Goal: Check status: Check status

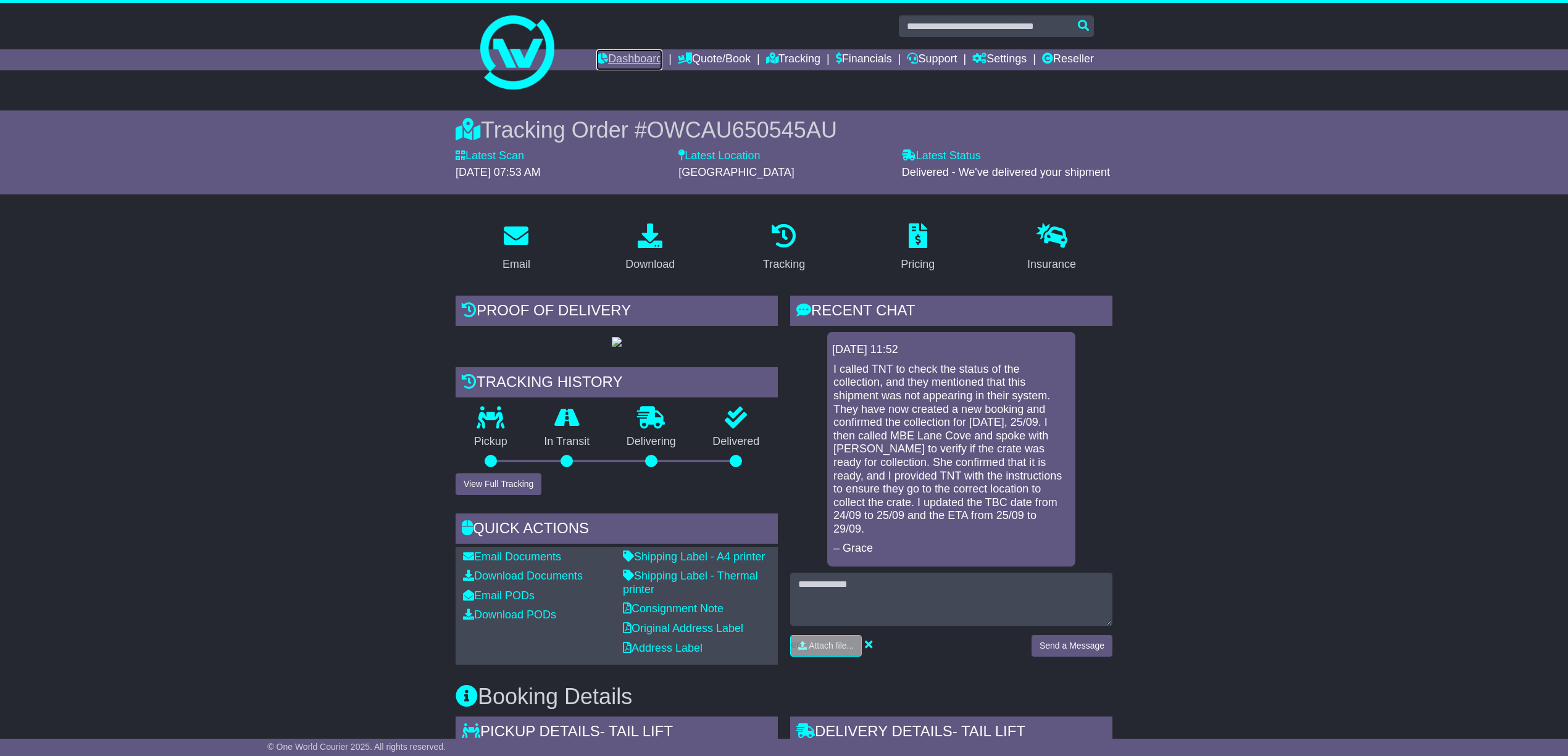
click at [606, 53] on link "Dashboard" at bounding box center [629, 59] width 66 height 21
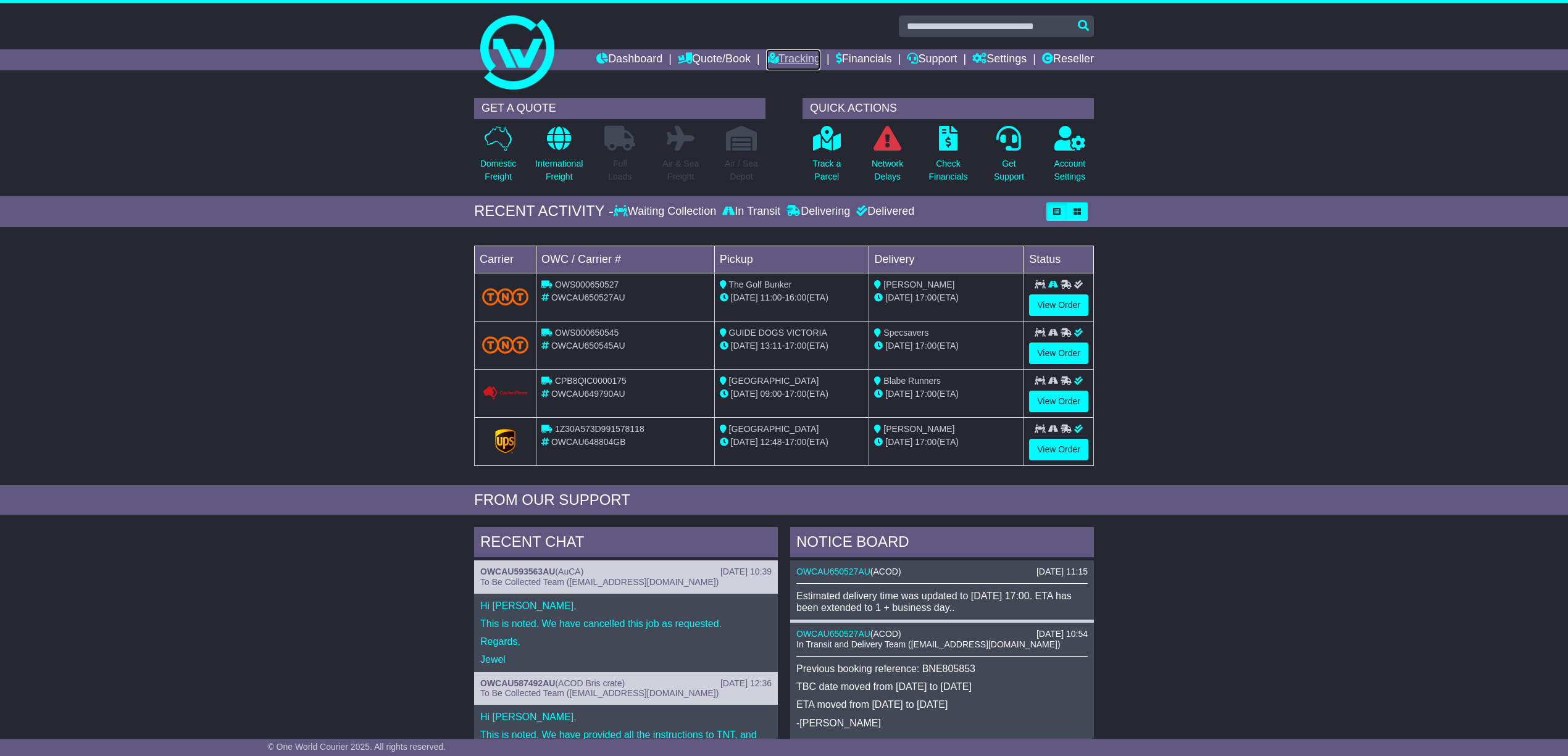
click at [786, 52] on link "Tracking" at bounding box center [793, 59] width 54 height 21
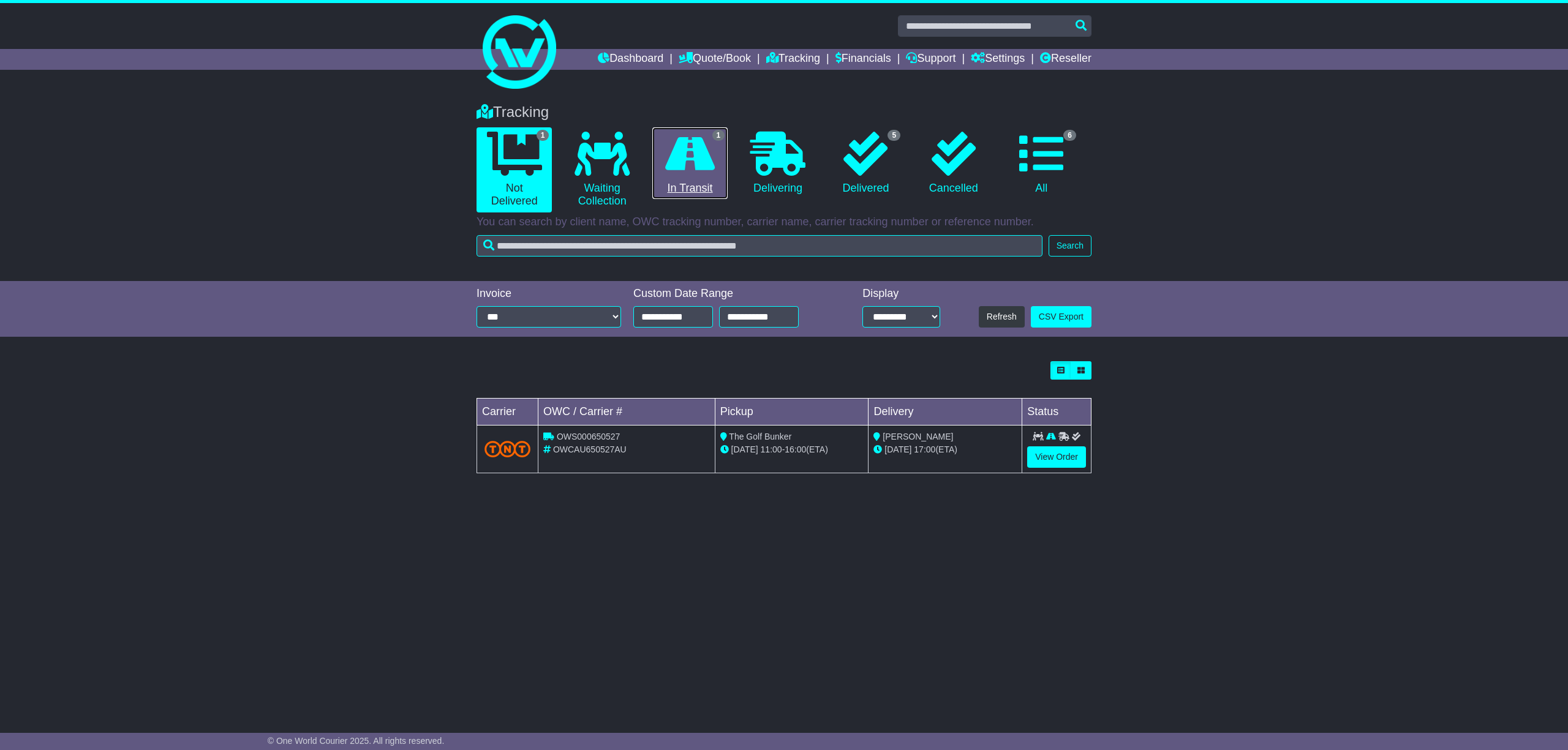
click at [691, 183] on link "1 In Transit" at bounding box center [690, 163] width 76 height 72
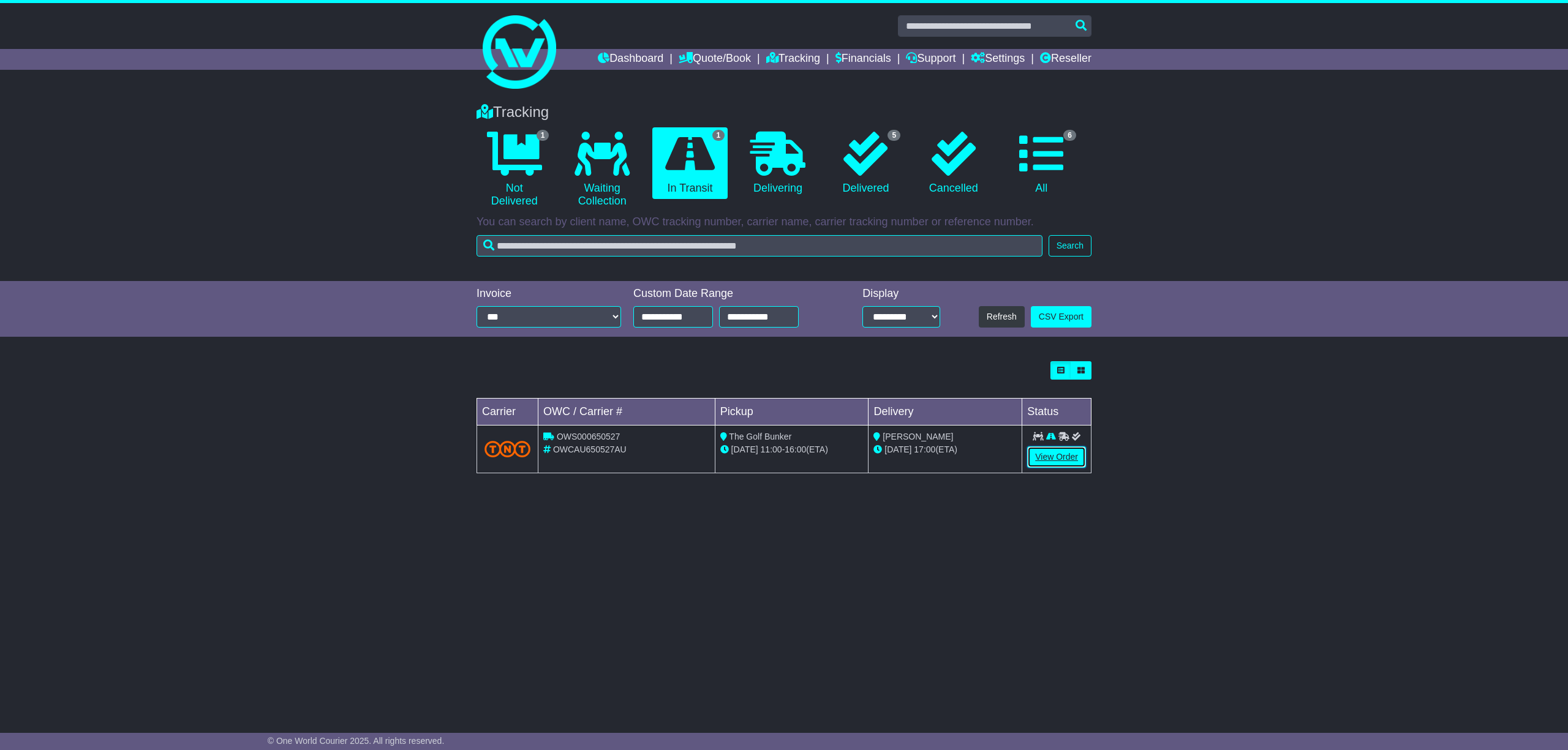
click at [1048, 461] on link "View Order" at bounding box center [1057, 457] width 59 height 21
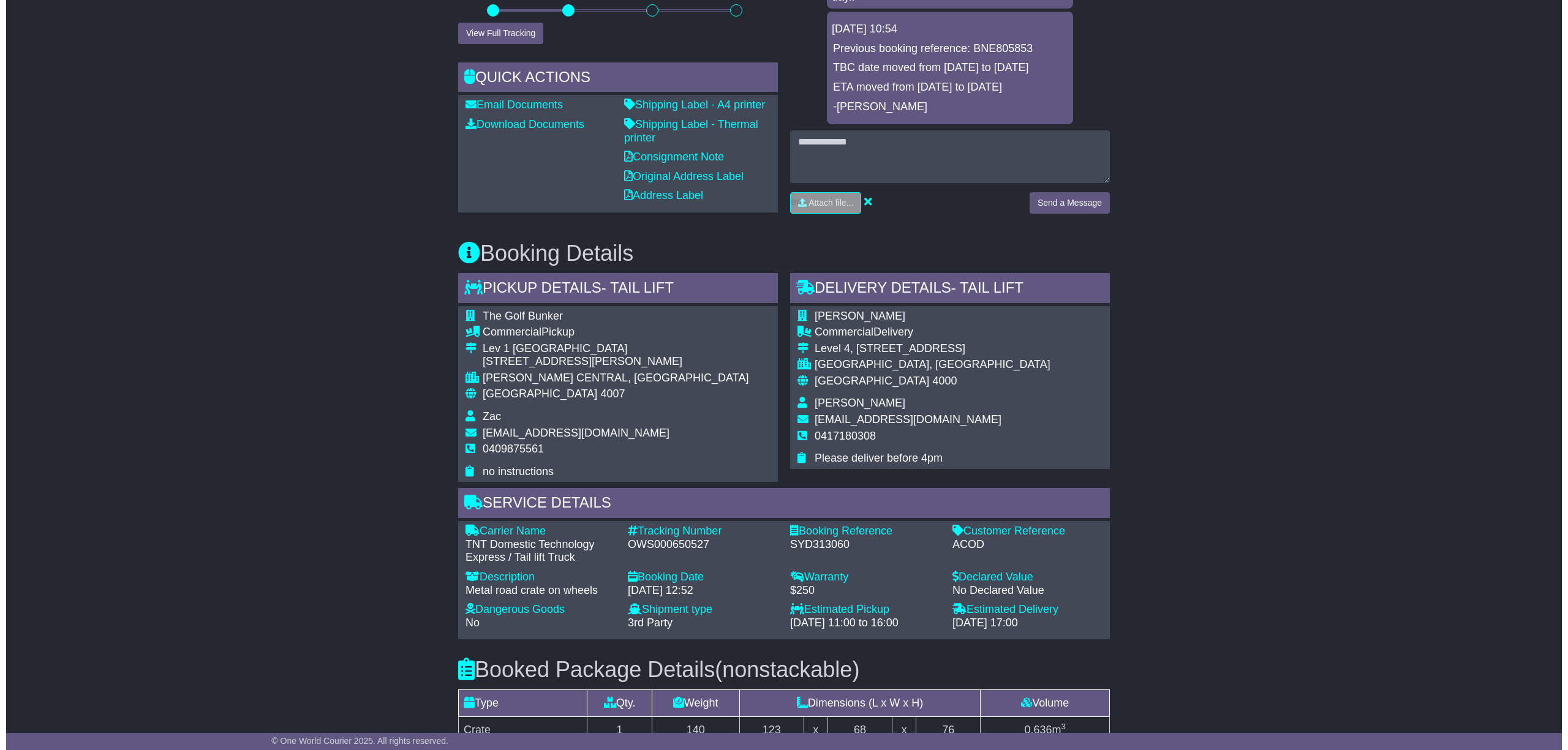
scroll to position [155, 0]
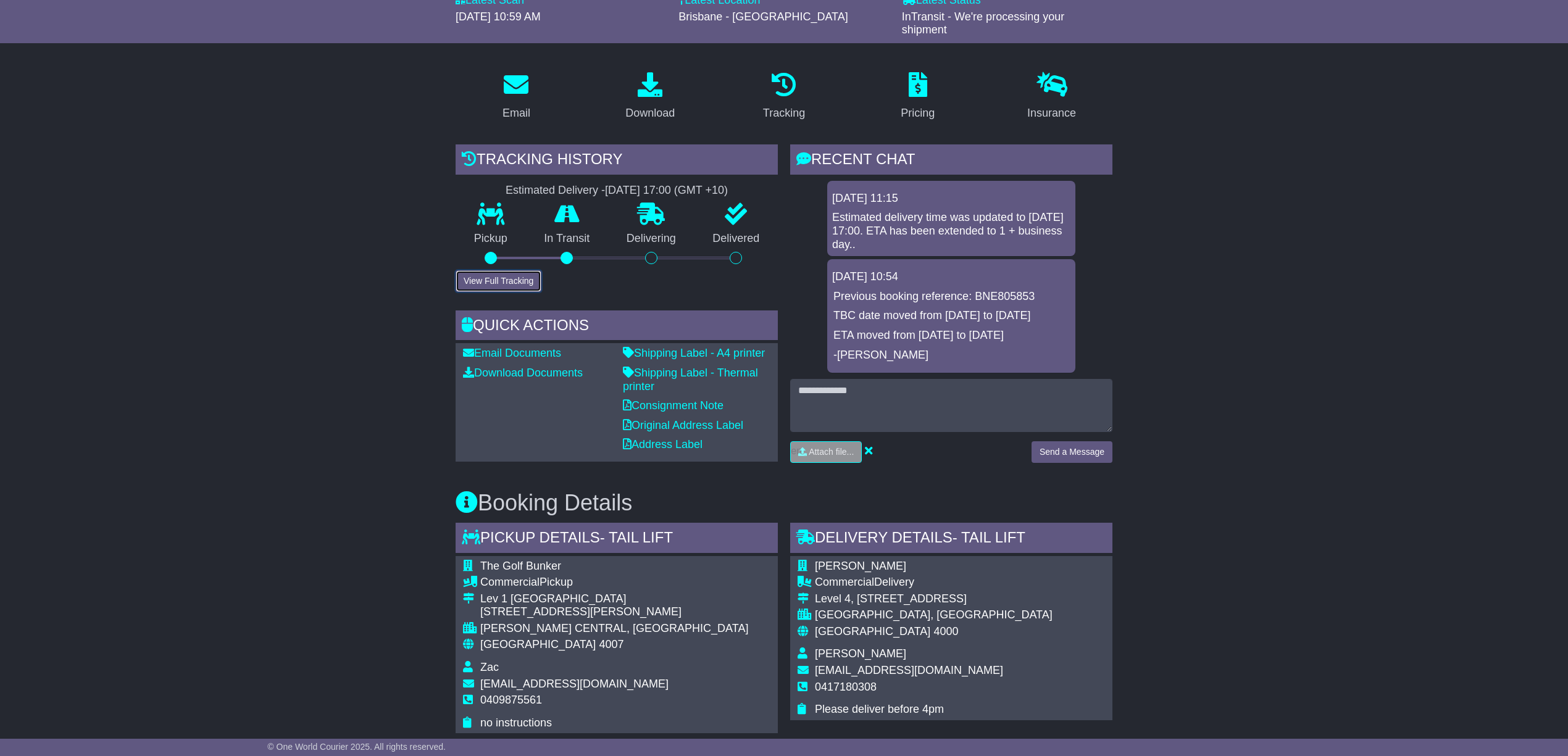
click at [484, 275] on button "View Full Tracking" at bounding box center [499, 280] width 85 height 21
